Goal: Navigation & Orientation: Find specific page/section

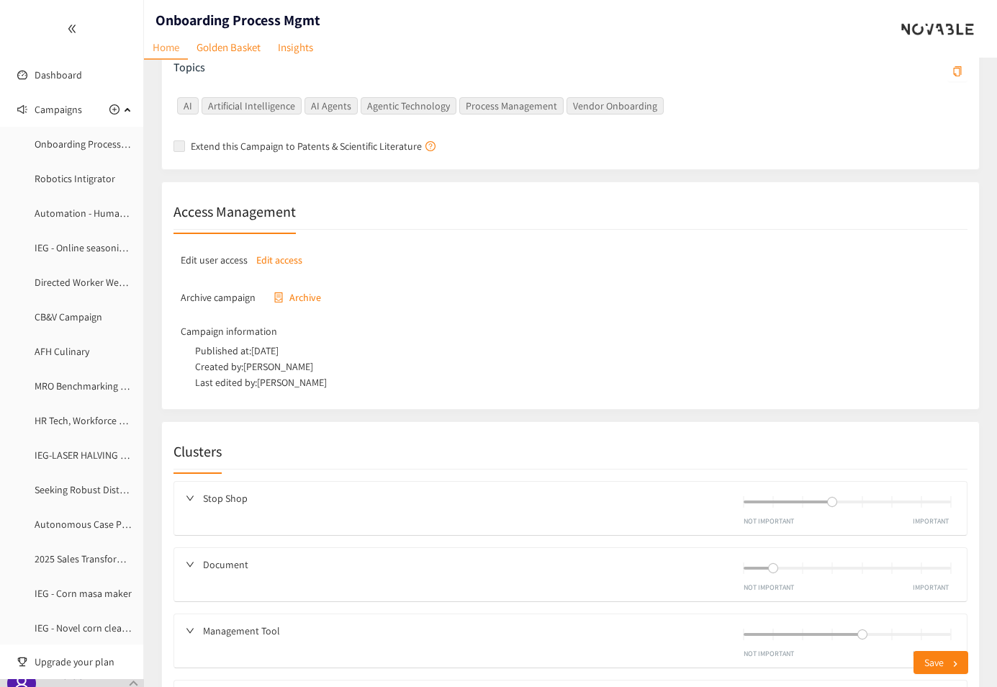
scroll to position [130, 0]
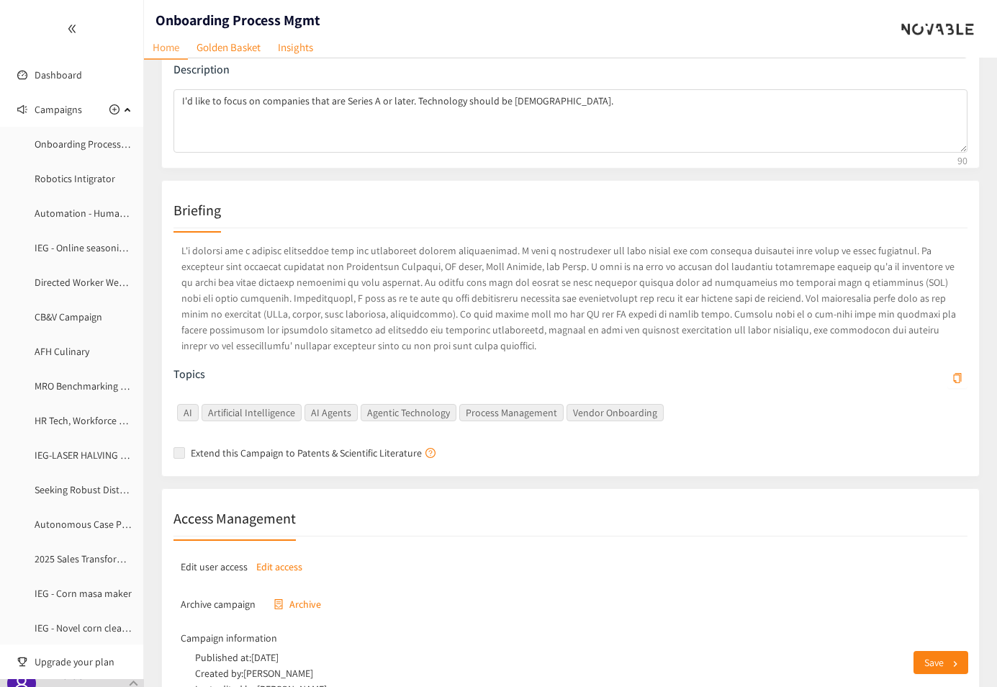
click at [932, 57] on div at bounding box center [938, 29] width 96 height 58
click at [802, 59] on div "Name Onboarding Process Mgmt Description I'd like to focus on companies that ar…" at bounding box center [570, 80] width 794 height 151
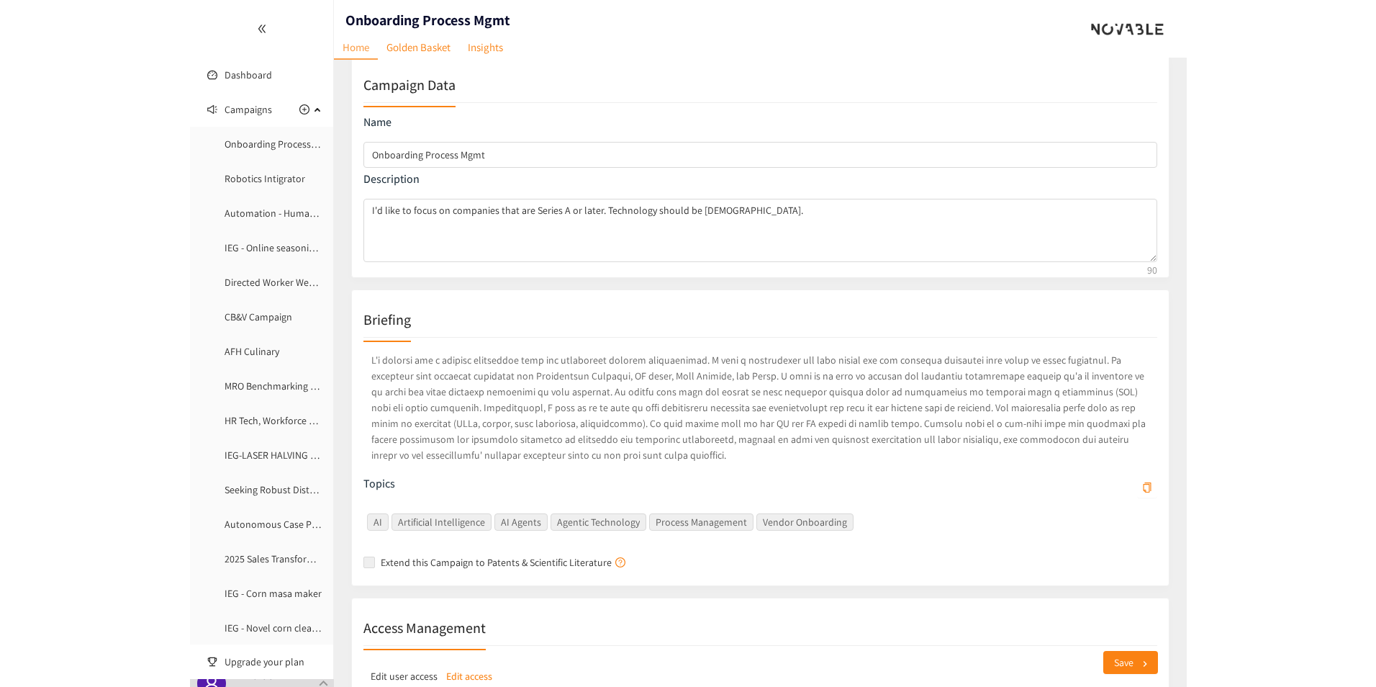
scroll to position [0, 0]
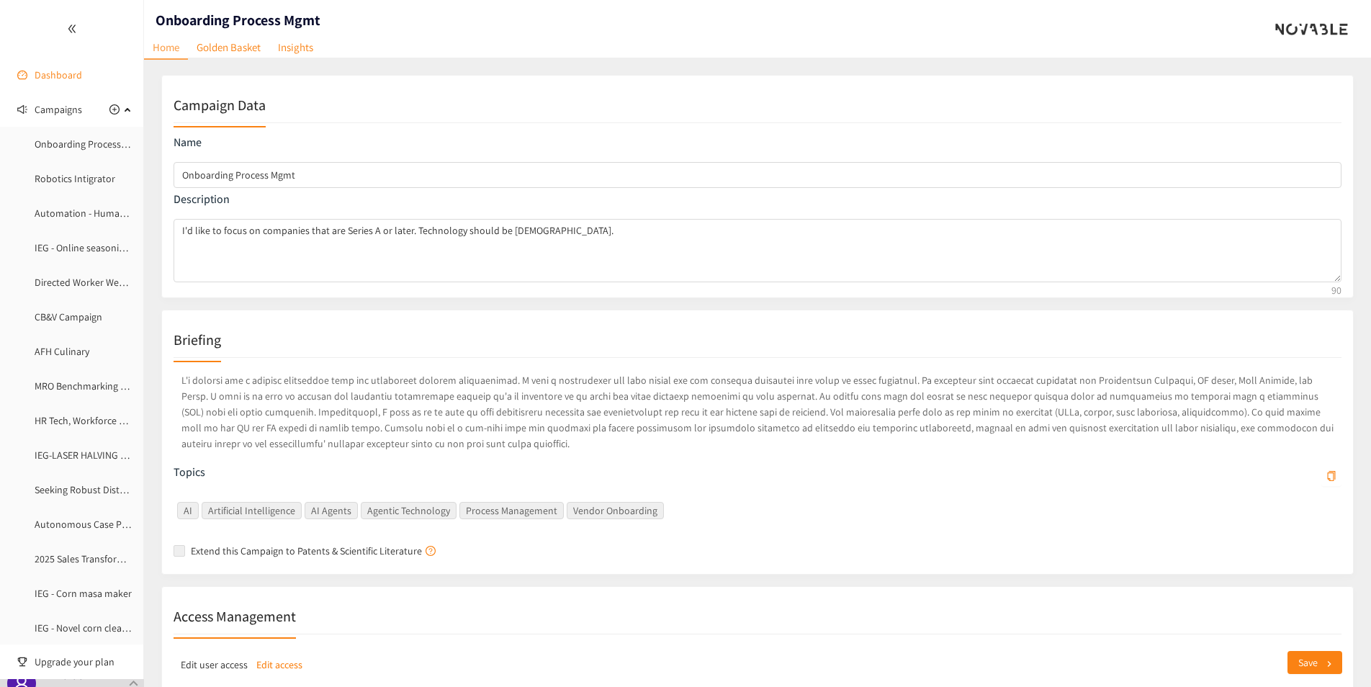
click at [48, 81] on link "Dashboard" at bounding box center [59, 74] width 48 height 13
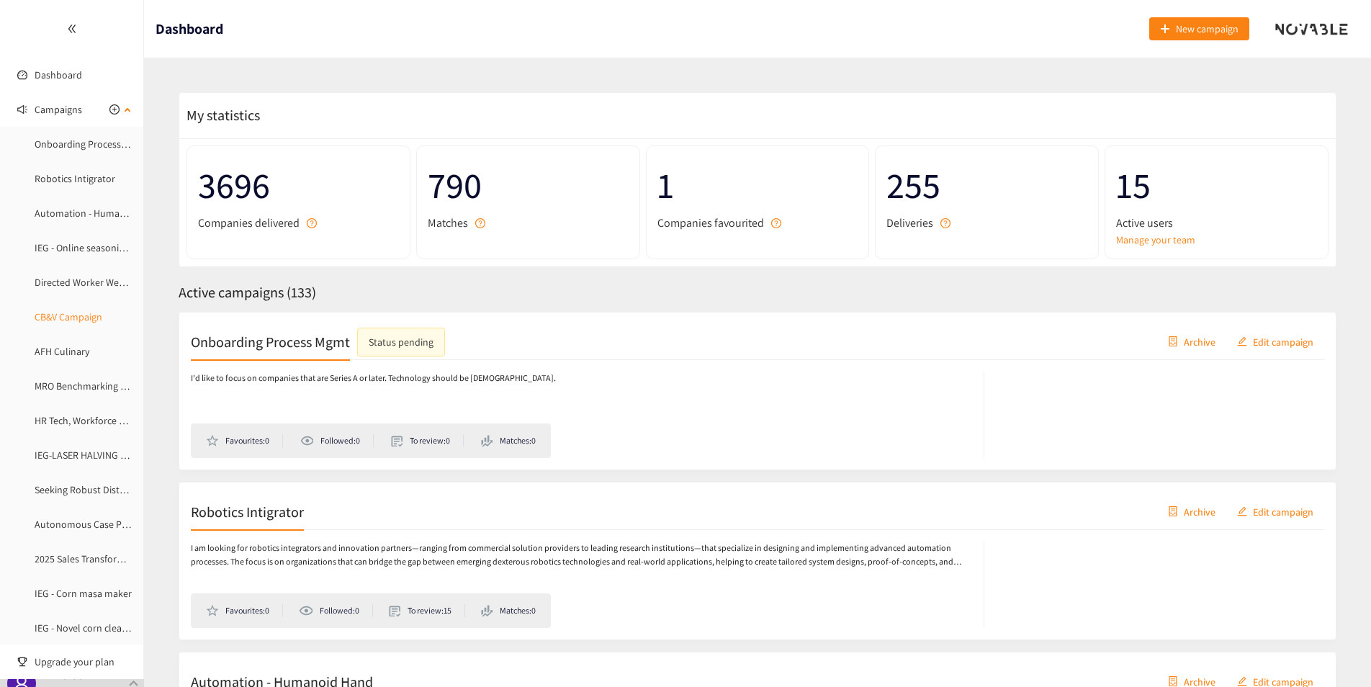
click at [91, 315] on link "CB&V Campaign" at bounding box center [69, 316] width 68 height 13
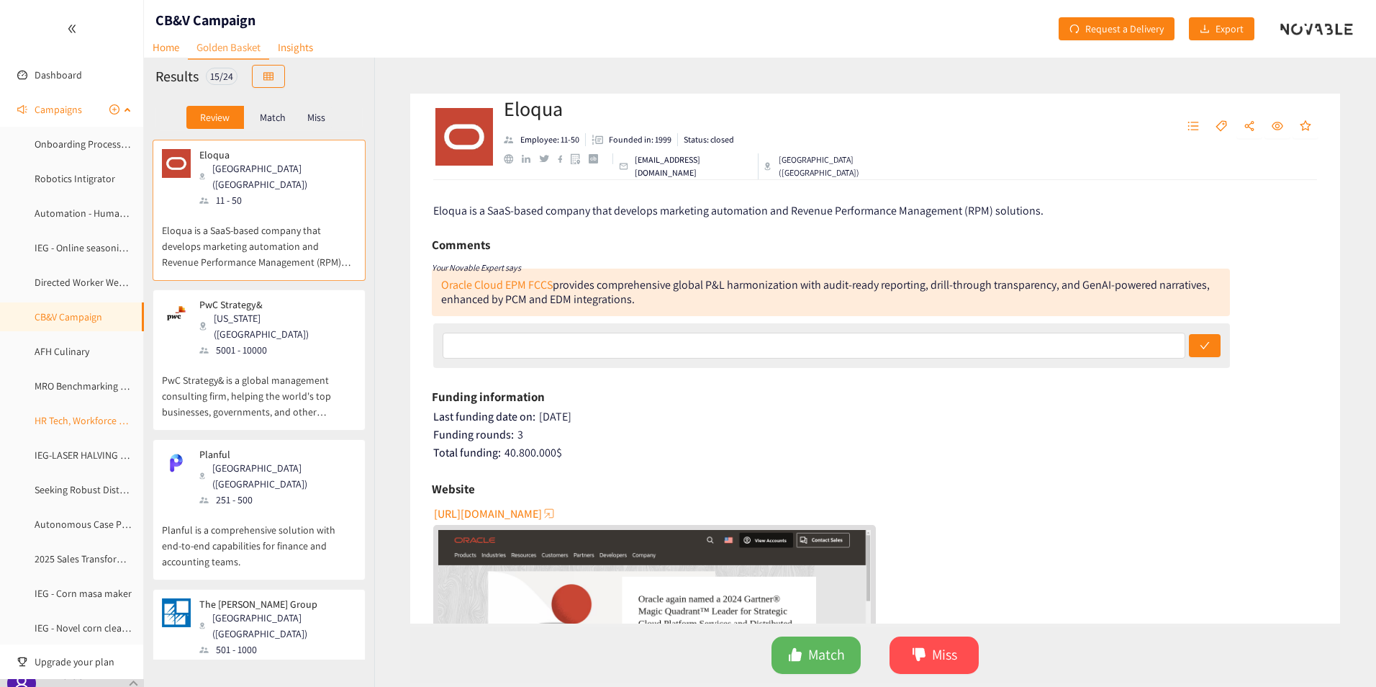
click at [71, 422] on link "HR Tech, Workforce Planning & Cost Visibility" at bounding box center [129, 420] width 189 height 13
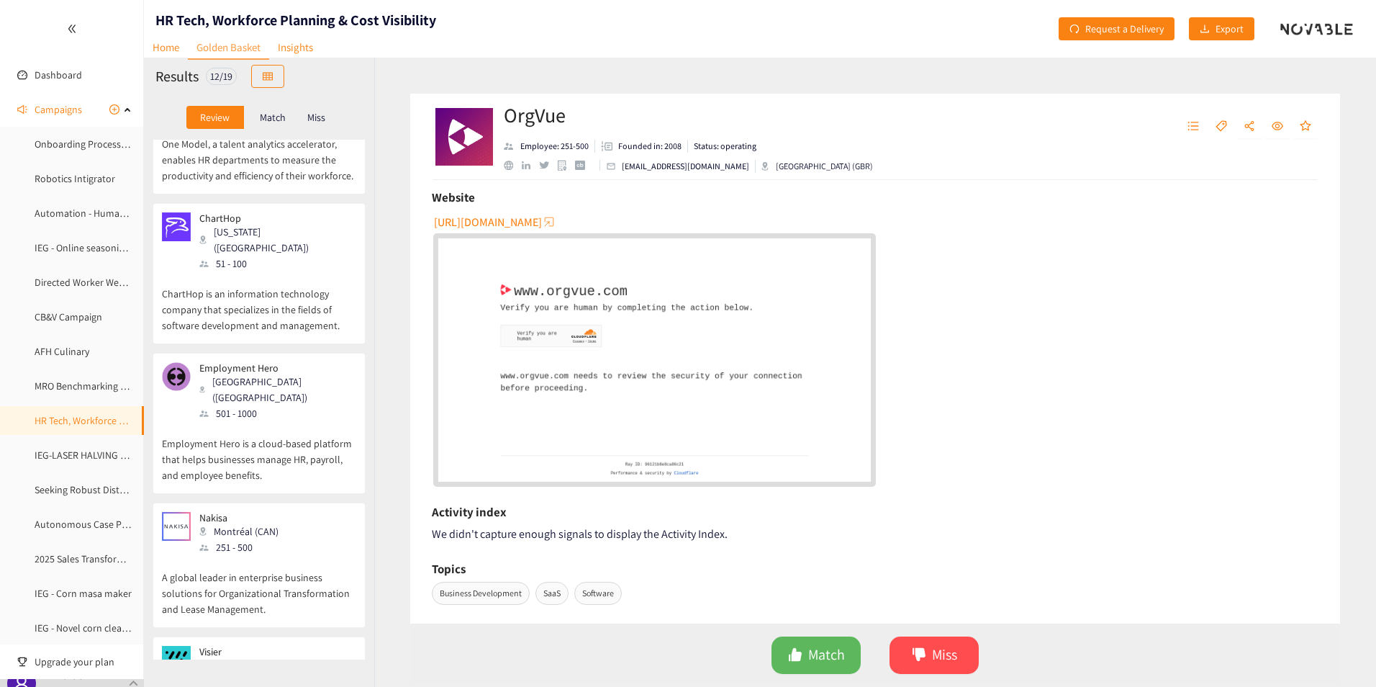
scroll to position [425, 0]
